Goal: Task Accomplishment & Management: Manage account settings

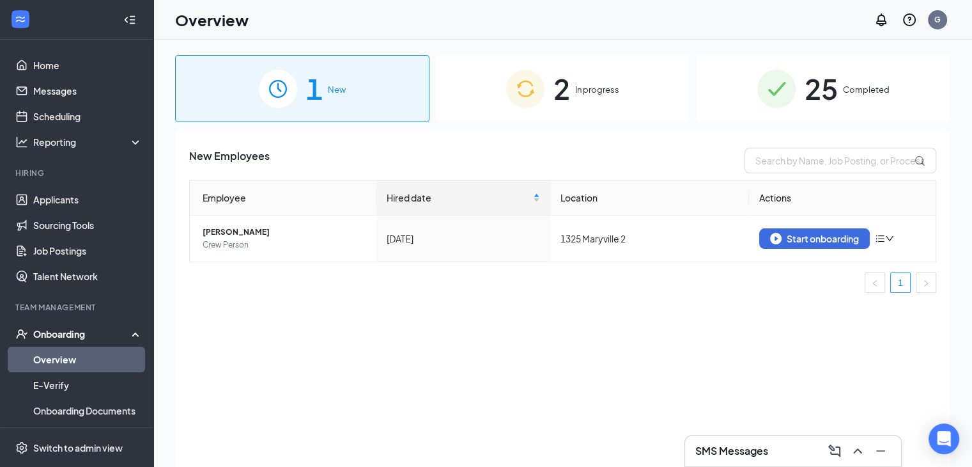
click at [655, 84] on div "2 In progress" at bounding box center [563, 88] width 254 height 67
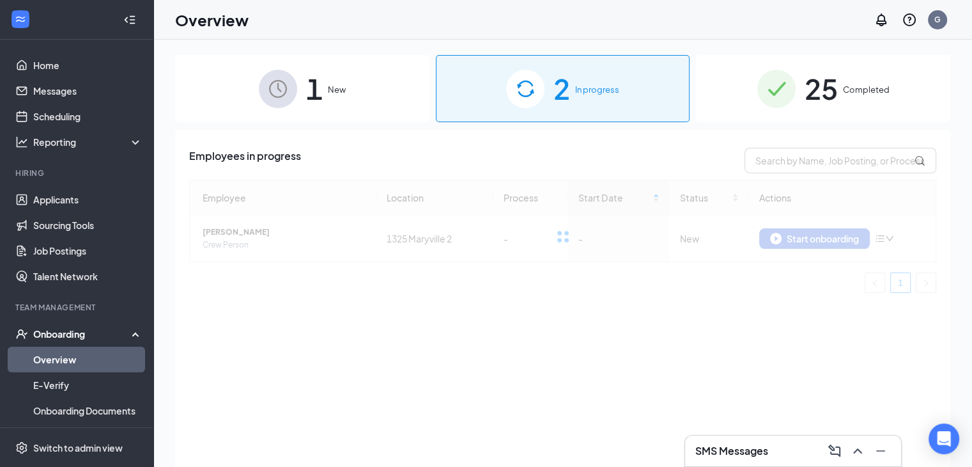
click at [643, 88] on div "2 In progress" at bounding box center [563, 88] width 254 height 67
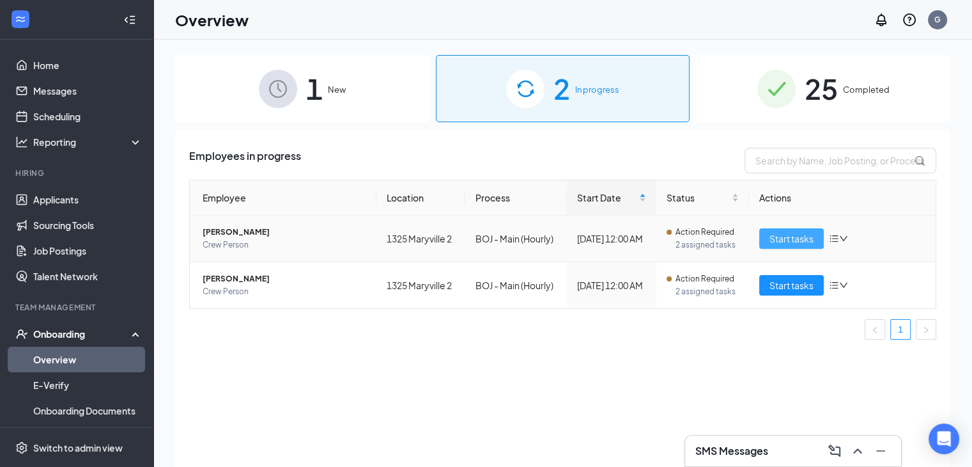
click at [775, 231] on span "Start tasks" at bounding box center [792, 238] width 44 height 14
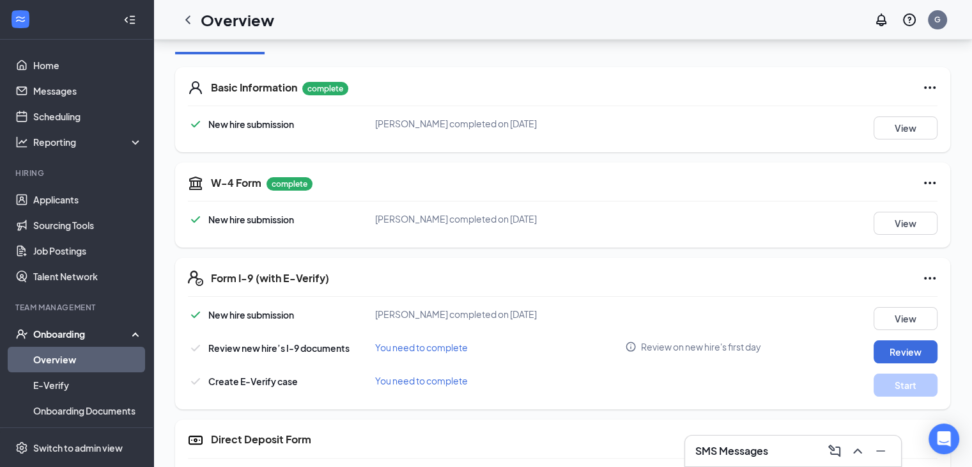
scroll to position [188, 0]
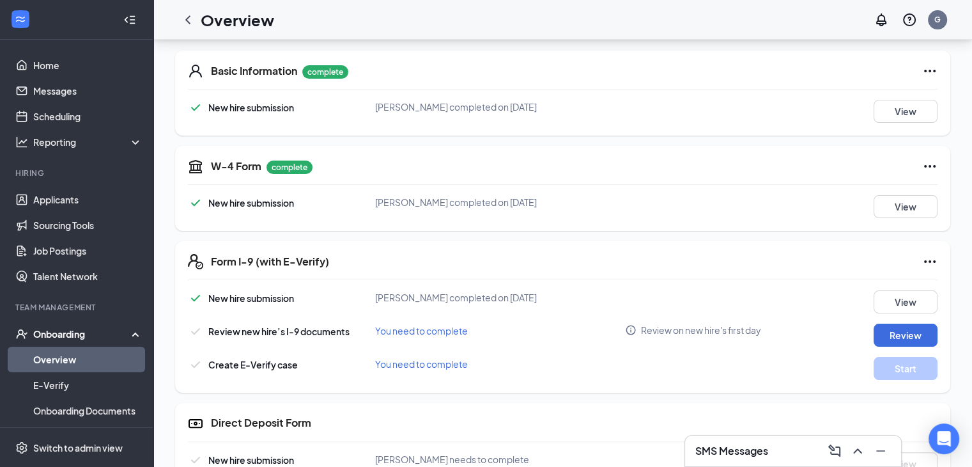
click at [396, 284] on div "Form I-9 (with E-Verify) New hire submission [PERSON_NAME] completed on [DATE] …" at bounding box center [562, 317] width 775 height 152
click at [54, 121] on link "Scheduling" at bounding box center [87, 117] width 109 height 26
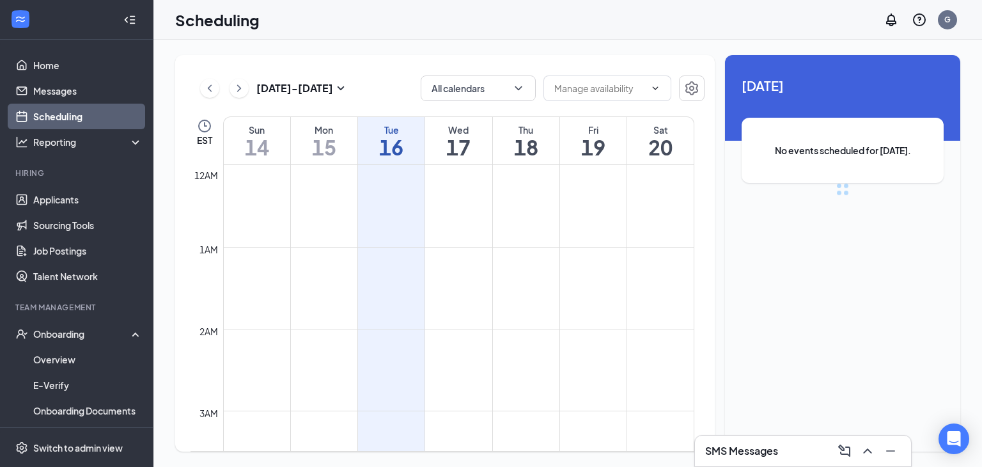
scroll to position [628, 0]
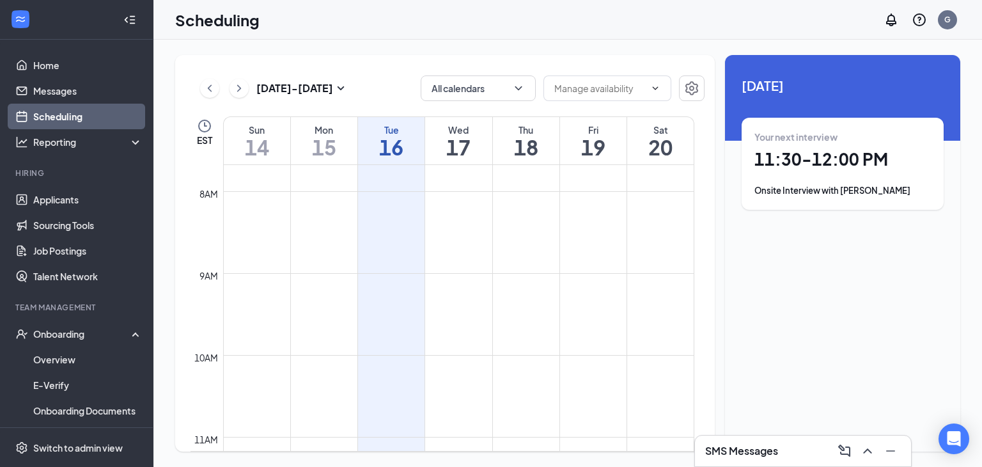
click at [808, 160] on h1 "11:30 - 12:00 PM" at bounding box center [842, 159] width 176 height 22
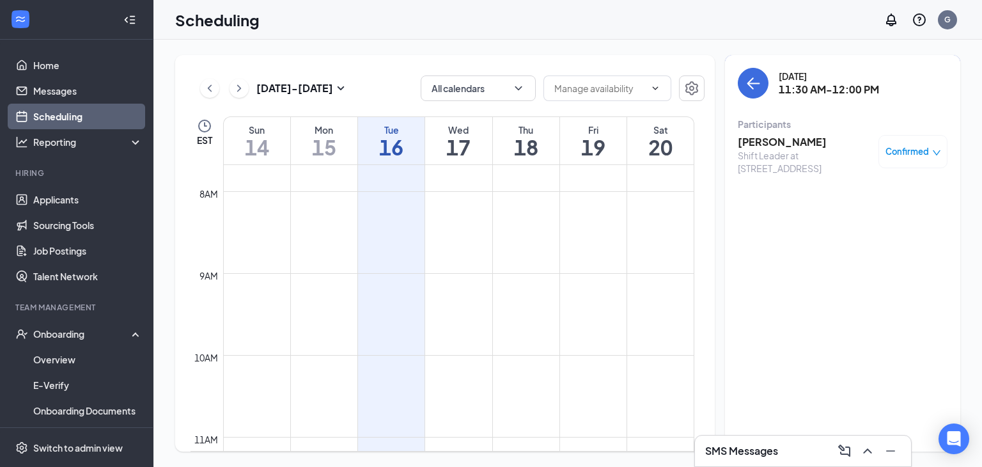
click at [906, 146] on span "Confirmed" at bounding box center [906, 151] width 43 height 13
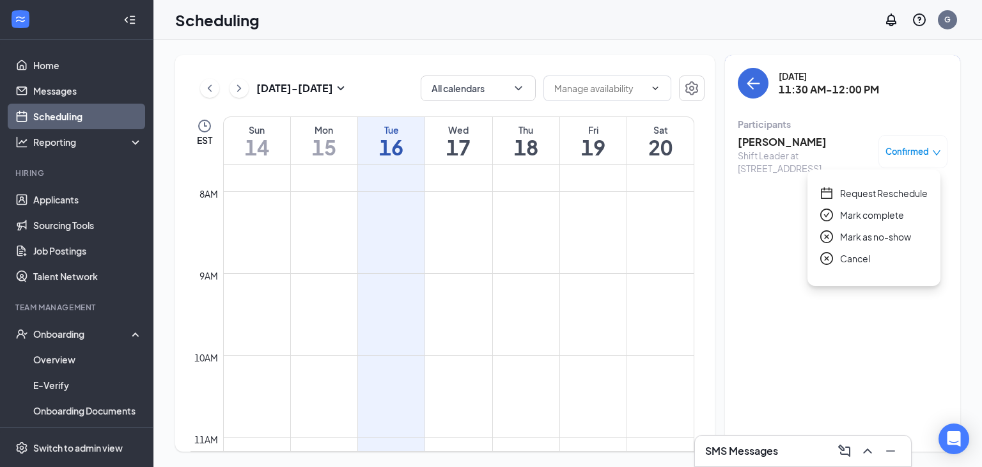
click at [869, 240] on span "Mark as no-show" at bounding box center [875, 236] width 71 height 14
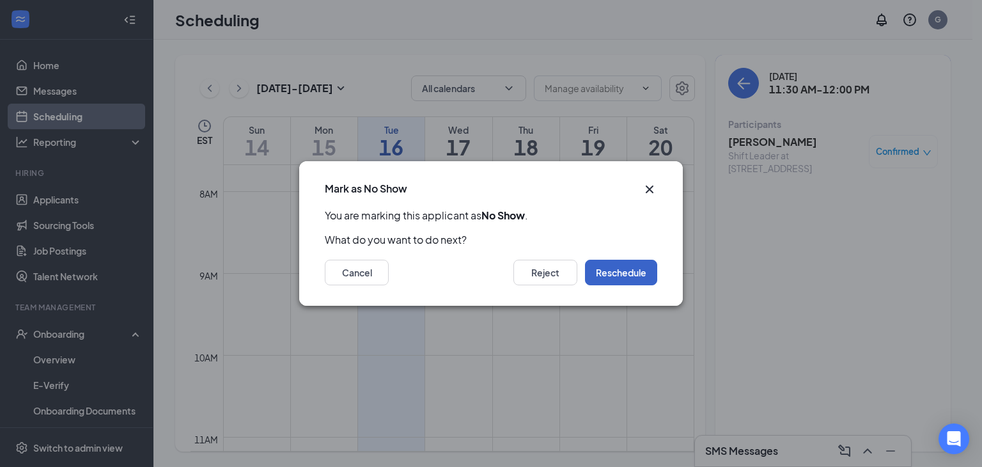
click at [621, 268] on button "Reschedule" at bounding box center [621, 273] width 72 height 26
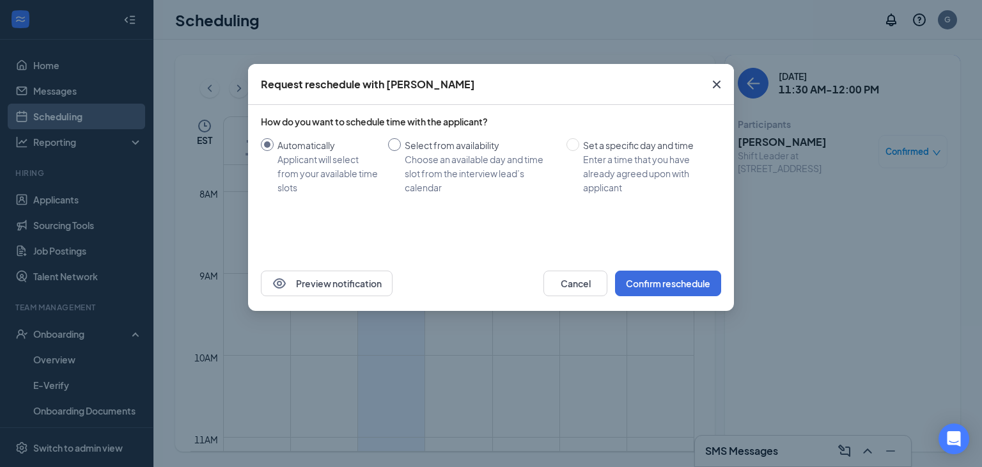
click at [468, 176] on div "Choose an available day and time slot from the interview lead’s calendar" at bounding box center [481, 173] width 152 height 42
click at [401, 151] on input "Select from availability Choose an available day and time slot from the intervi…" at bounding box center [394, 144] width 13 height 13
radio input "true"
radio input "false"
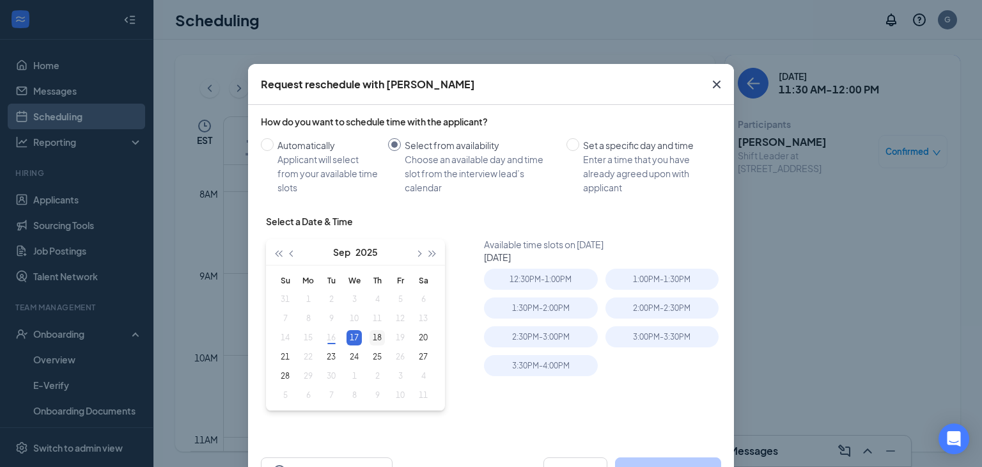
click at [377, 341] on div "18" at bounding box center [376, 337] width 15 height 15
type input "[DATE]"
click at [566, 138] on input "Set a specific day and time Enter a time that you have already agreed upon with…" at bounding box center [572, 144] width 13 height 13
radio input "true"
radio input "false"
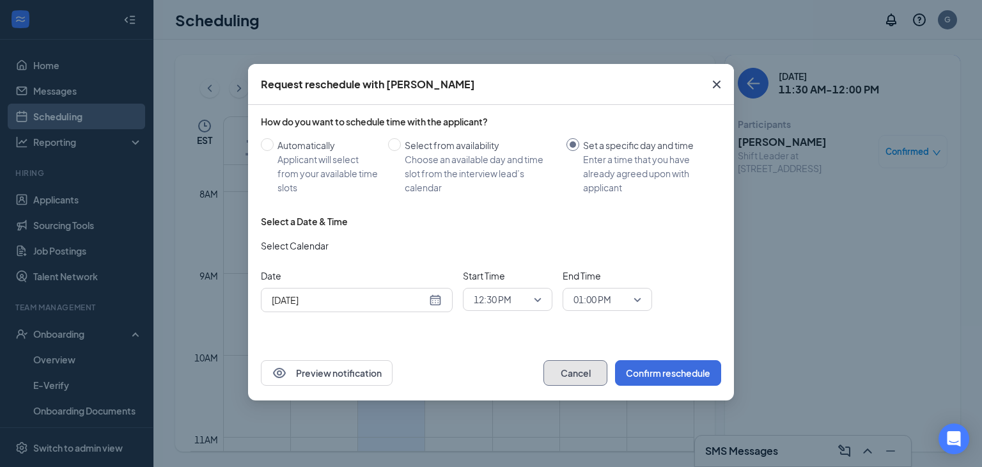
click at [569, 380] on button "Cancel" at bounding box center [575, 373] width 64 height 26
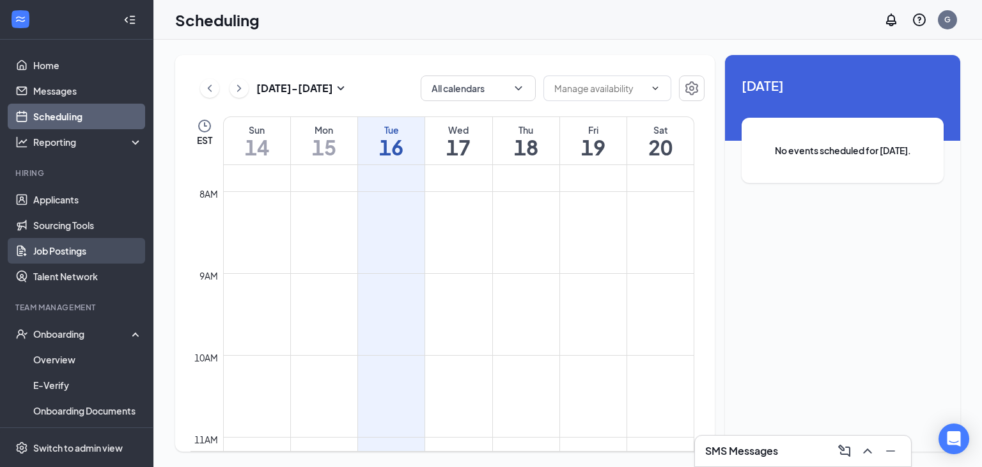
click at [51, 245] on link "Job Postings" at bounding box center [87, 251] width 109 height 26
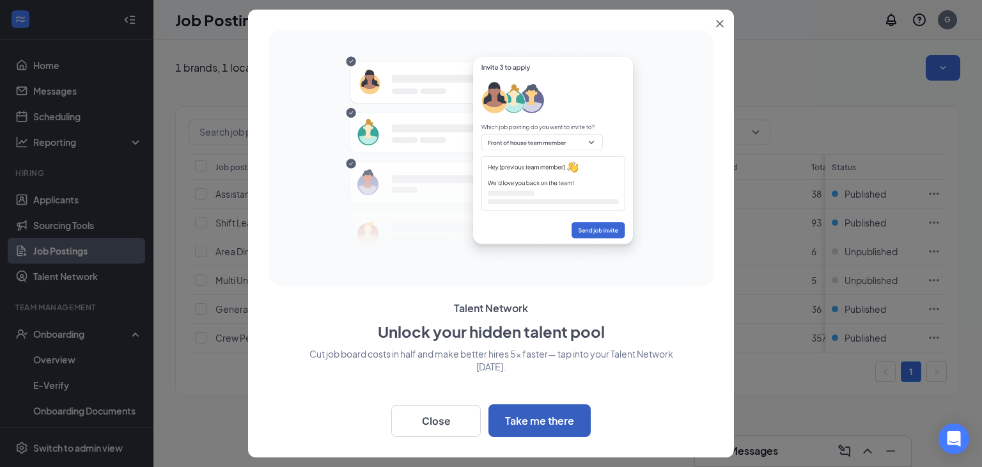
click at [549, 415] on button "Take me there" at bounding box center [539, 420] width 102 height 33
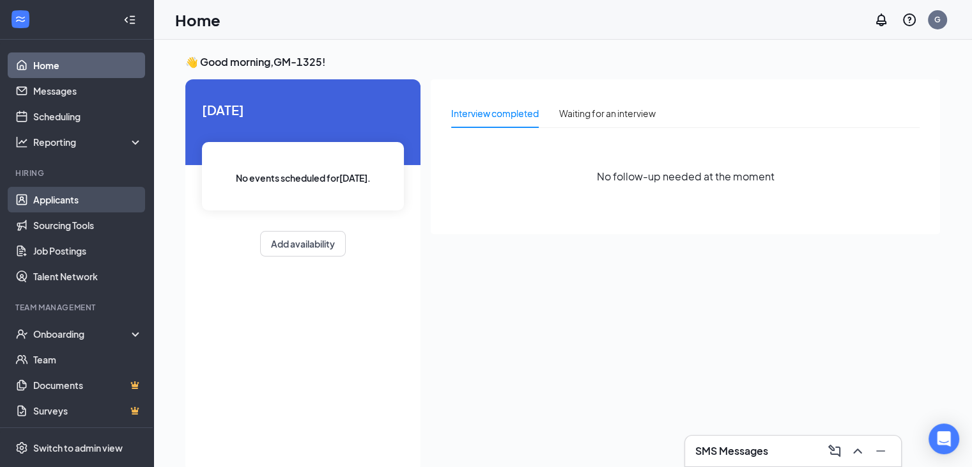
click at [54, 197] on link "Applicants" at bounding box center [87, 200] width 109 height 26
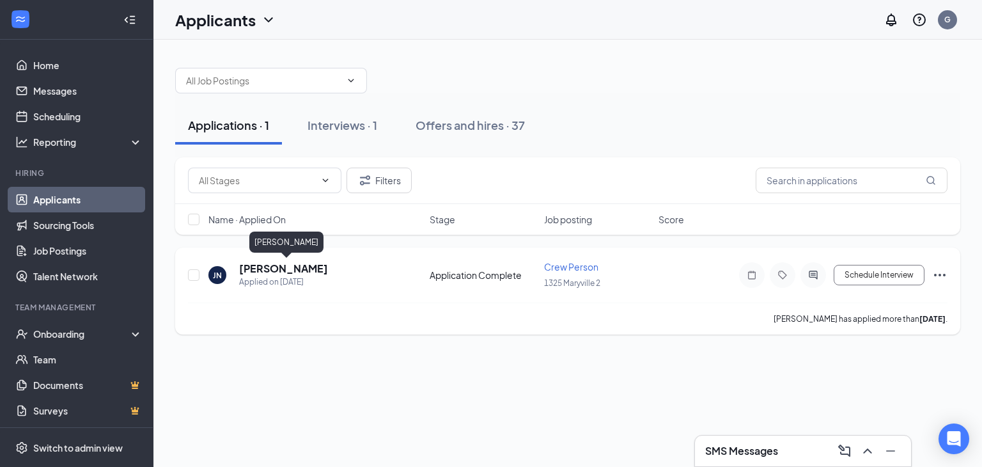
click at [328, 267] on h5 "[PERSON_NAME]" at bounding box center [283, 268] width 89 height 14
